Goal: Check status: Check status

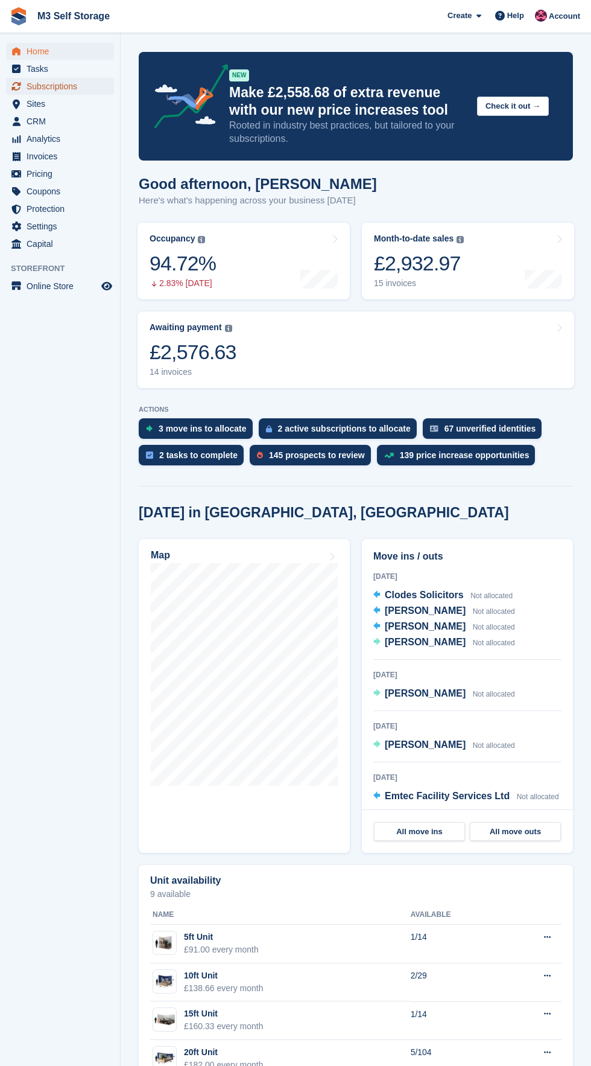
click at [104, 83] on link "Subscriptions" at bounding box center [60, 86] width 108 height 17
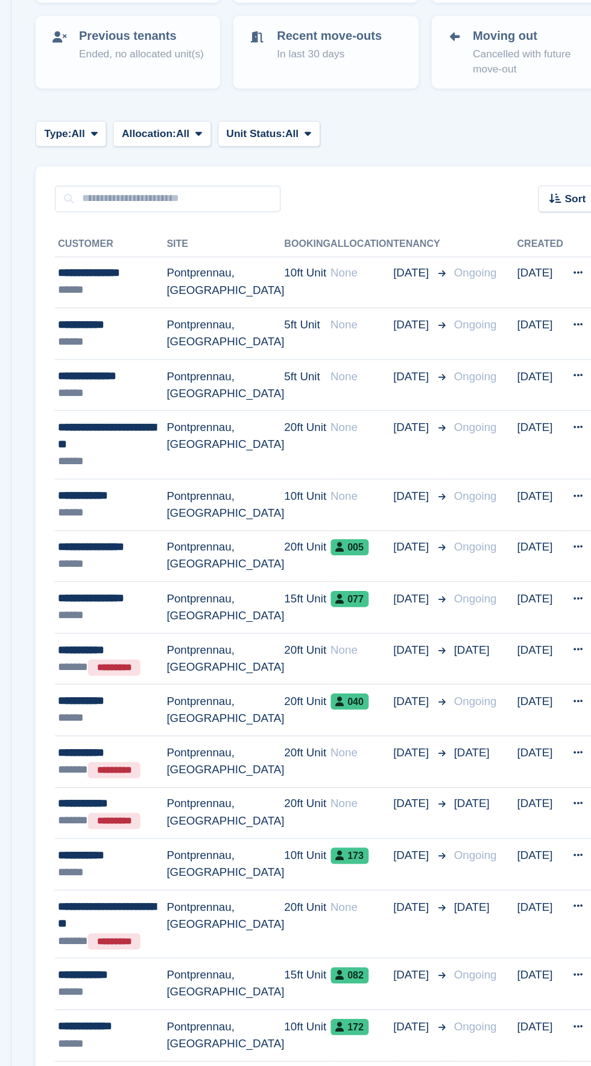
scroll to position [2, 0]
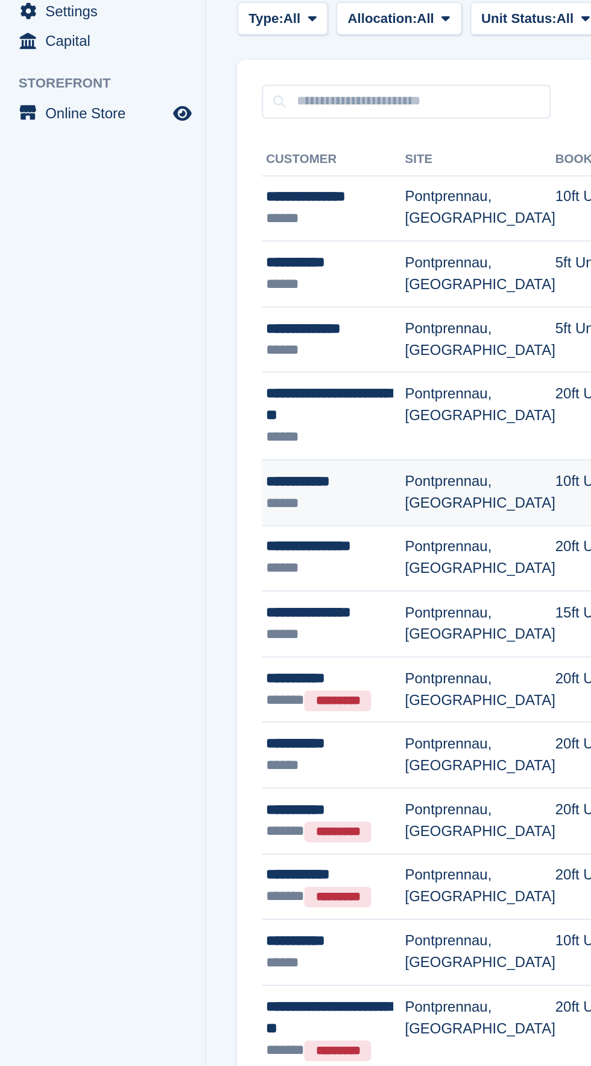
click at [229, 530] on div "******" at bounding box center [196, 535] width 81 height 13
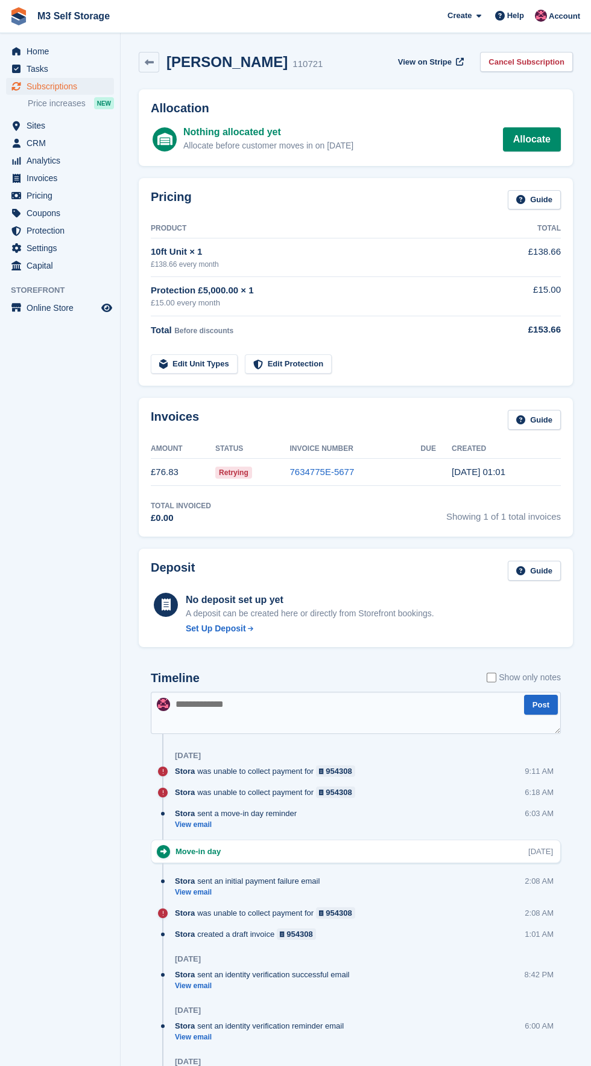
click at [376, 474] on td "7634775E-5677" at bounding box center [355, 472] width 131 height 27
click at [264, 473] on td "Retrying" at bounding box center [252, 472] width 74 height 27
click at [342, 473] on link "7634775E-5677" at bounding box center [322, 472] width 65 height 10
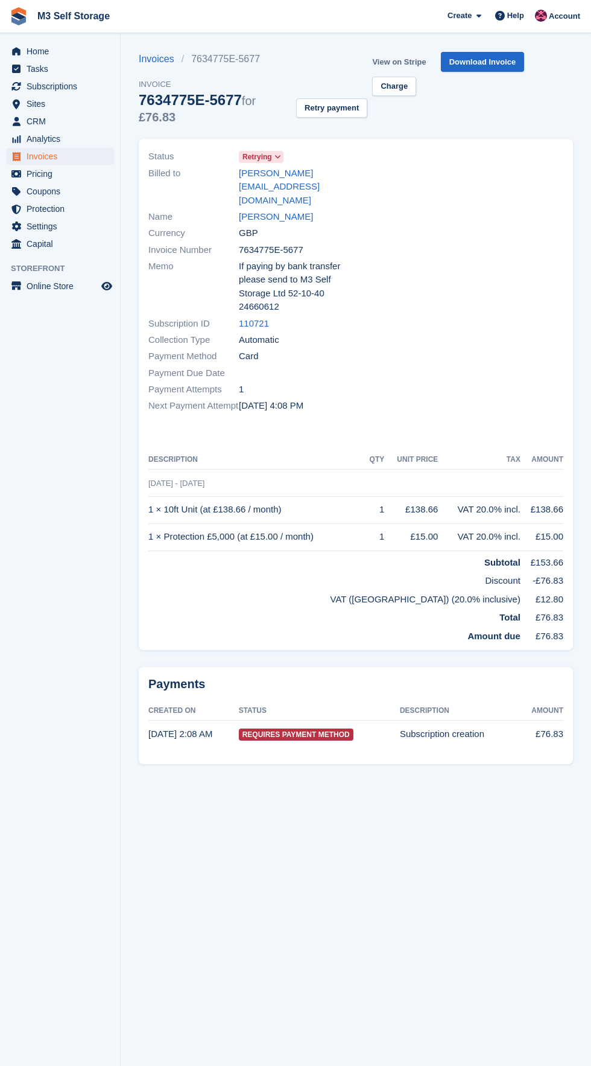
click at [422, 62] on link "View on Stripe" at bounding box center [399, 62] width 63 height 20
